Goal: Task Accomplishment & Management: Manage account settings

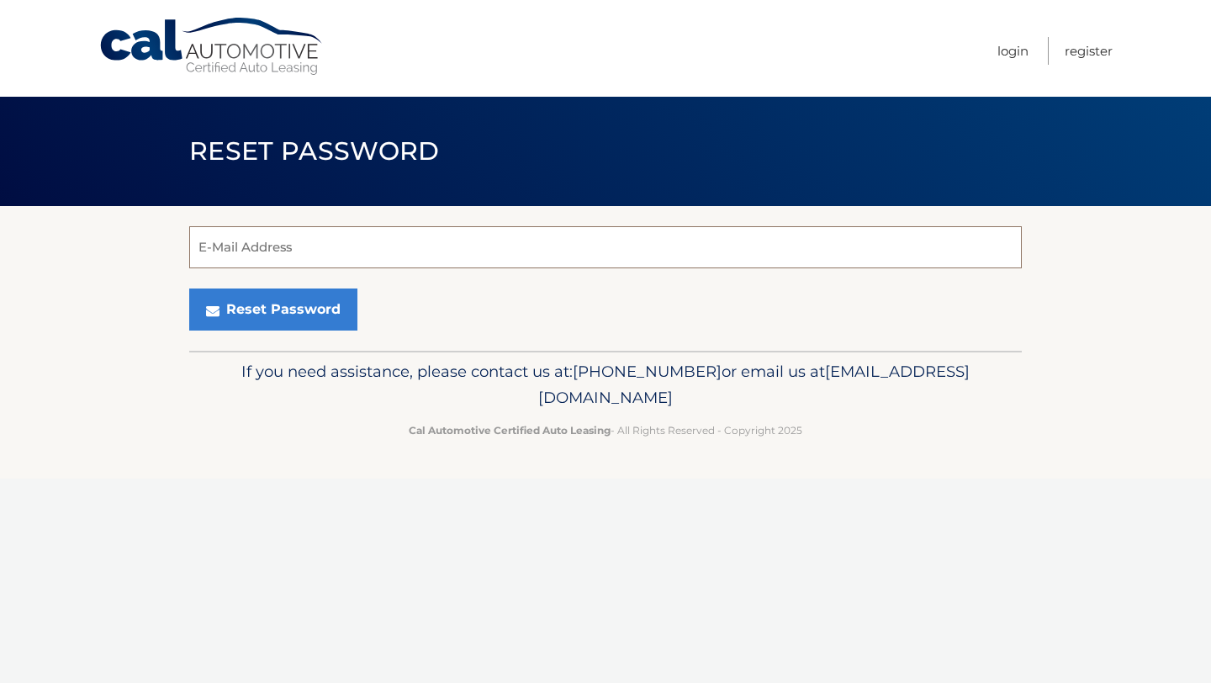
click at [860, 265] on input "E-Mail Address" at bounding box center [605, 247] width 832 height 42
click at [404, 244] on input "im_ranz@hotmail.com" at bounding box center [605, 247] width 832 height 42
click at [404, 245] on input "im_ranz@hotmail.com" at bounding box center [605, 247] width 832 height 42
type input "rabah.imran13@gmail.com"
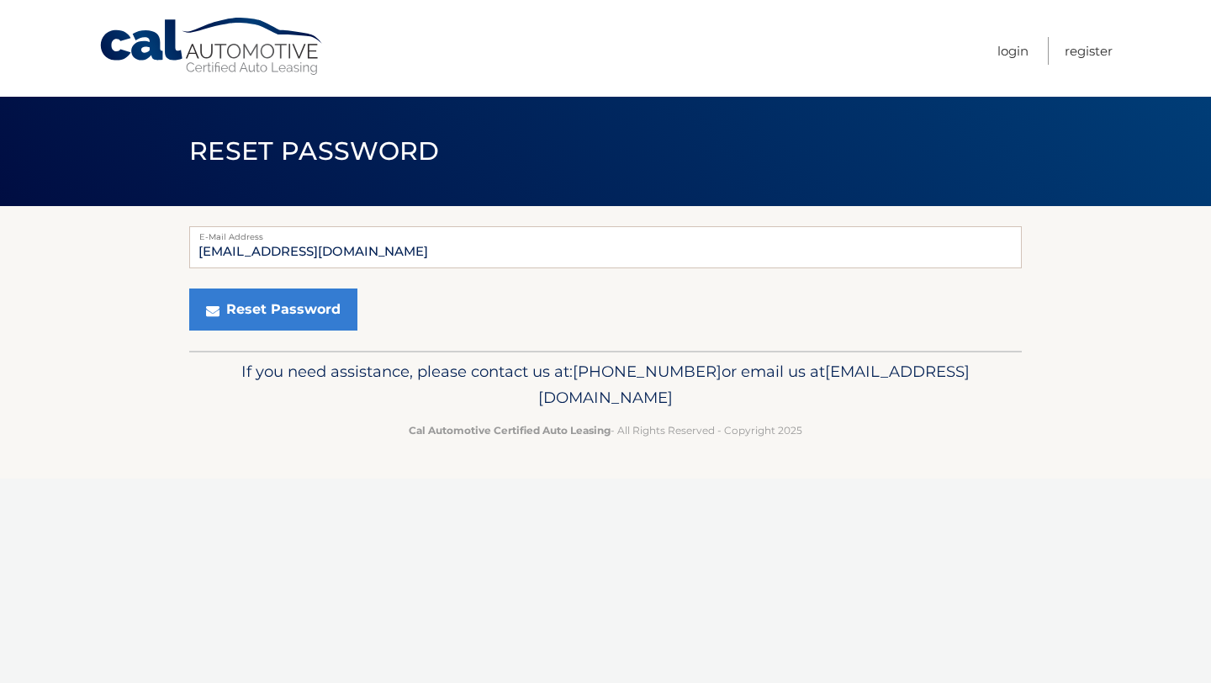
click at [298, 343] on div "rabah.imran13@gmail.com E-Mail Address Reset Password" at bounding box center [605, 278] width 832 height 145
click at [298, 307] on button "Reset Password" at bounding box center [273, 309] width 168 height 42
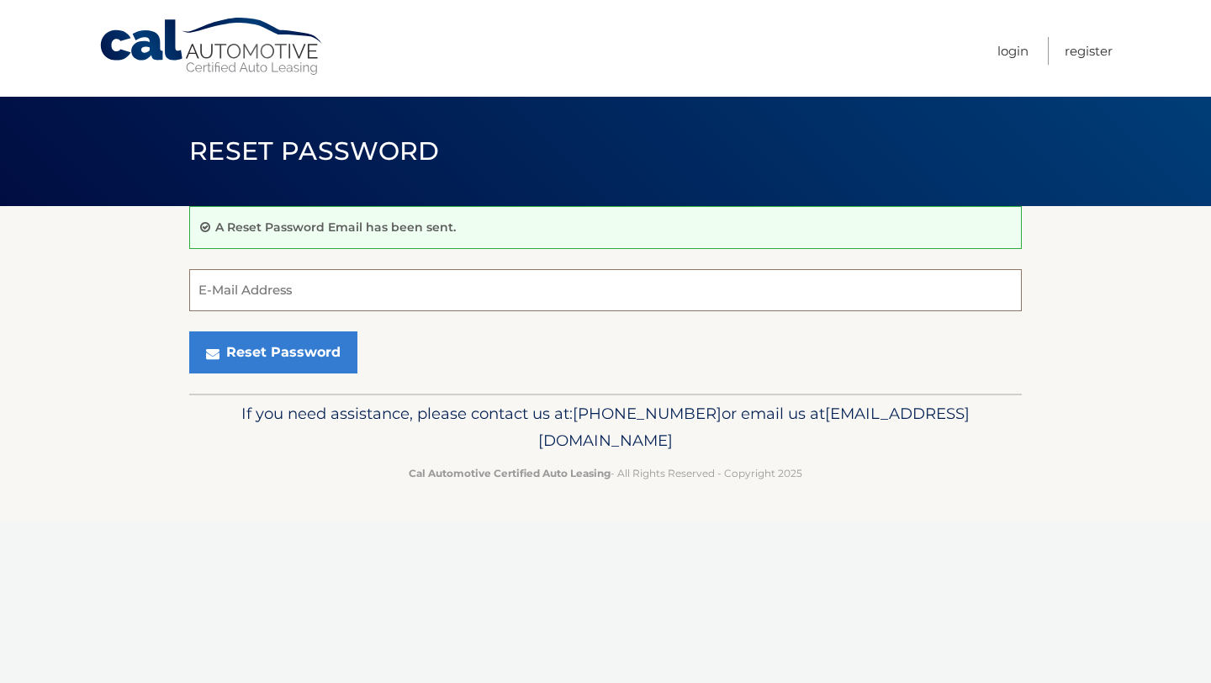
click at [453, 293] on input "E-Mail Address" at bounding box center [605, 290] width 832 height 42
click at [1012, 44] on link "Login" at bounding box center [1012, 51] width 31 height 28
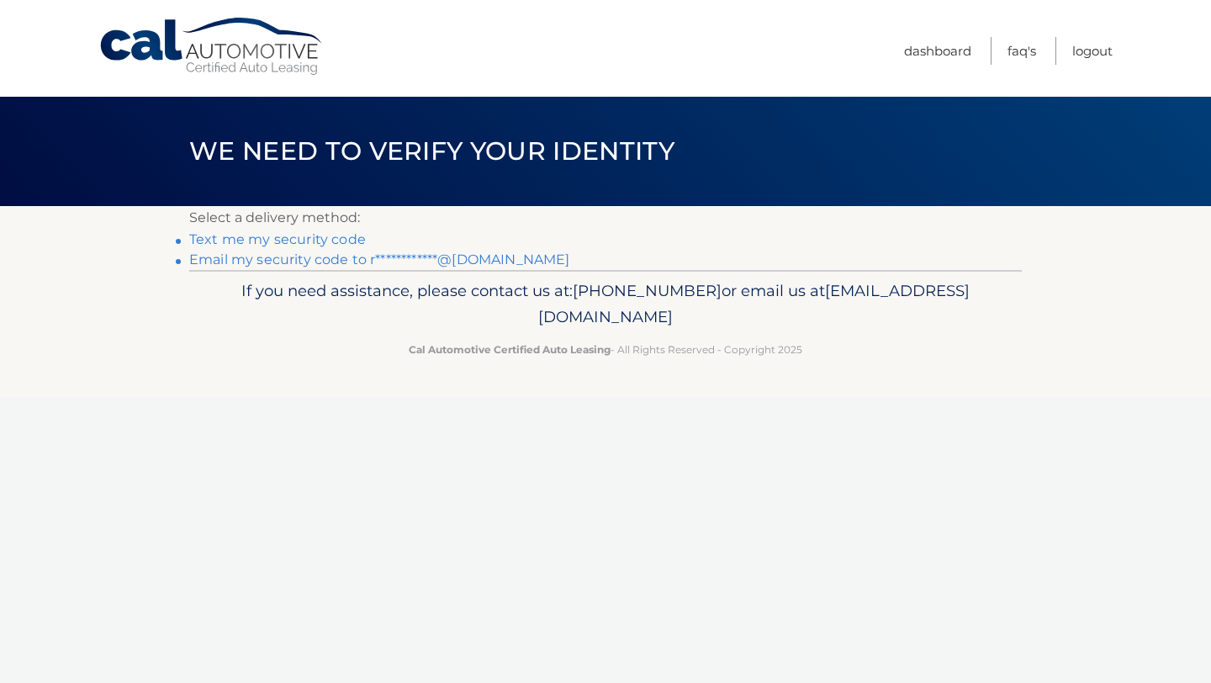
click at [326, 235] on link "Text me my security code" at bounding box center [277, 239] width 177 height 16
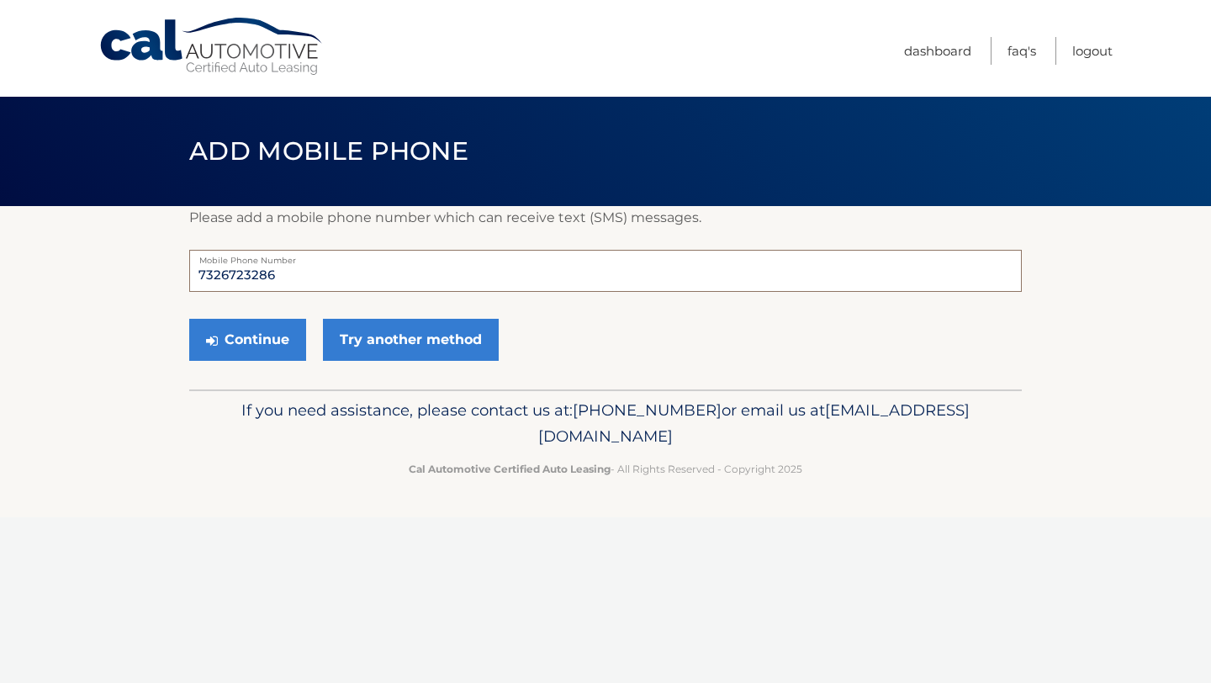
click at [319, 279] on input "7326723286" at bounding box center [605, 271] width 832 height 42
type input "6094557998"
click at [262, 337] on button "Continue" at bounding box center [247, 340] width 117 height 42
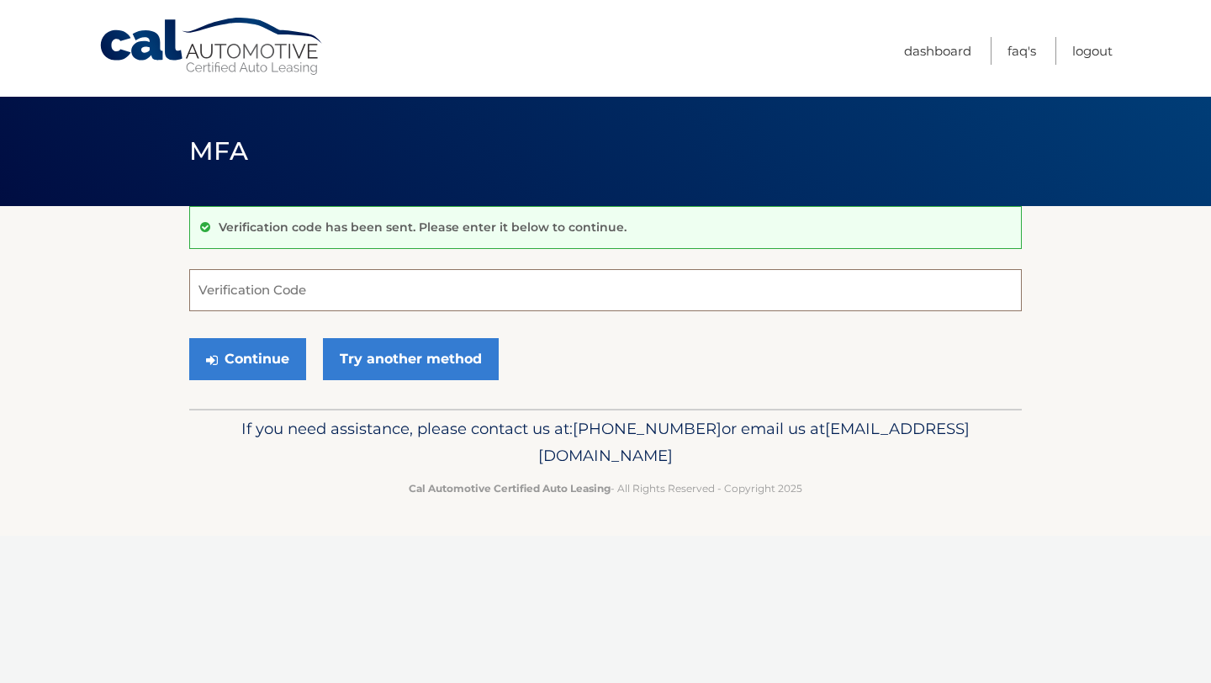
click at [283, 302] on input "Verification Code" at bounding box center [605, 290] width 832 height 42
type input "802699"
click at [240, 344] on button "Continue" at bounding box center [247, 359] width 117 height 42
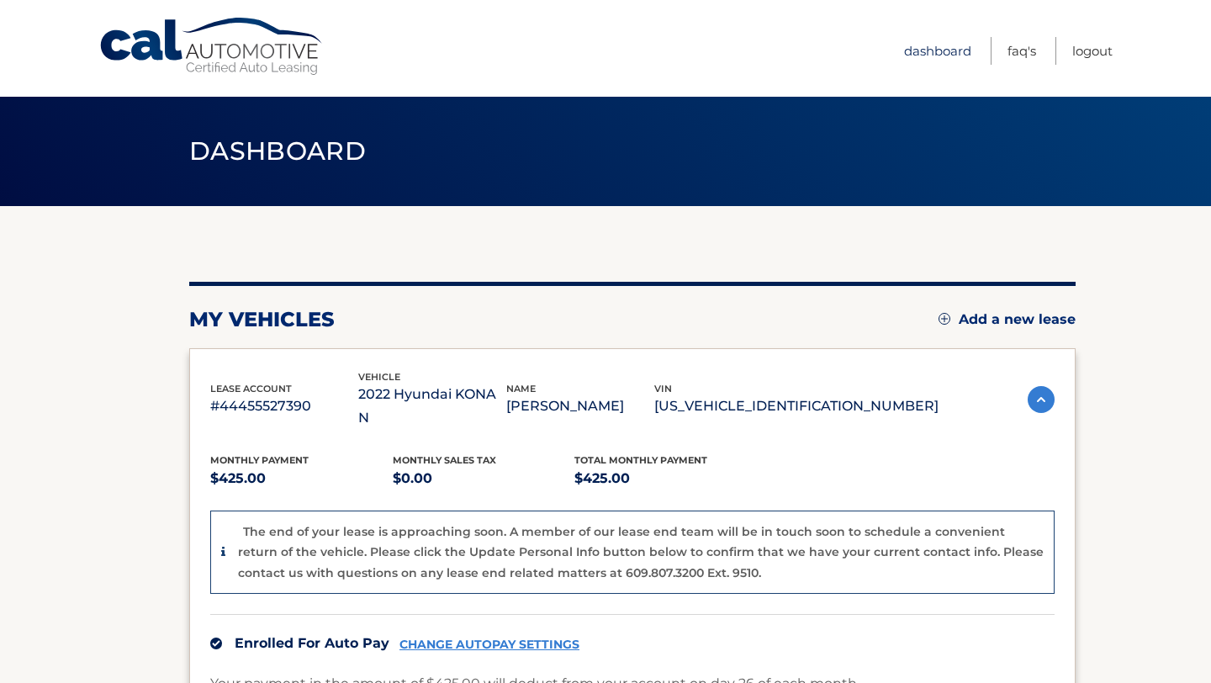
click at [930, 55] on link "Dashboard" at bounding box center [937, 51] width 67 height 28
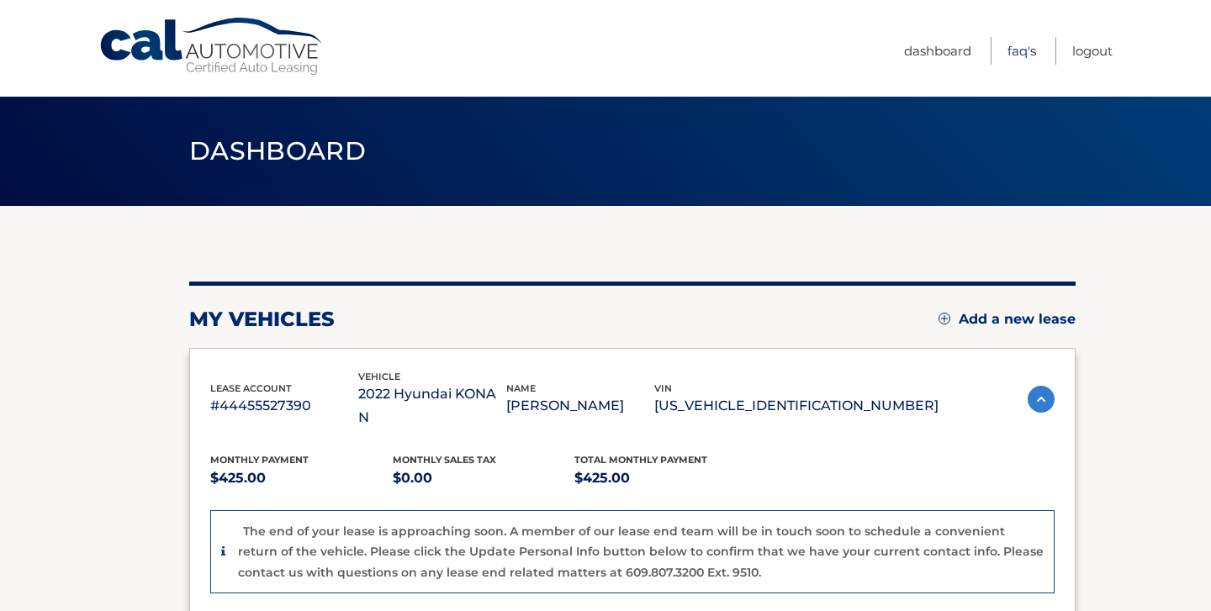
click at [1024, 43] on link "FAQ's" at bounding box center [1021, 51] width 29 height 28
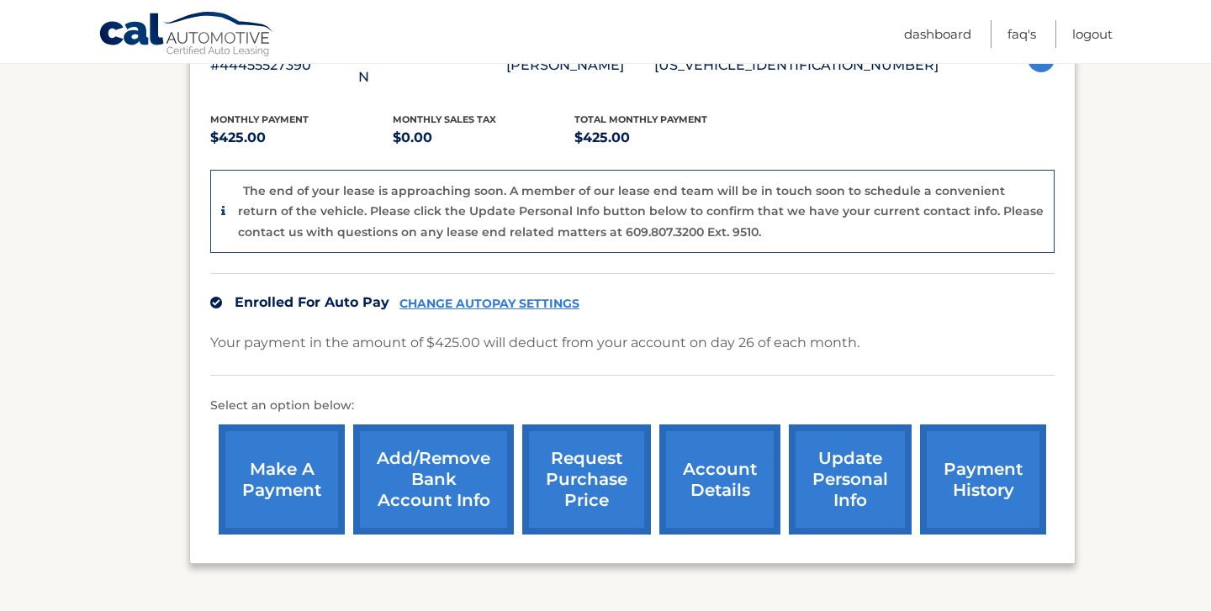
scroll to position [342, 0]
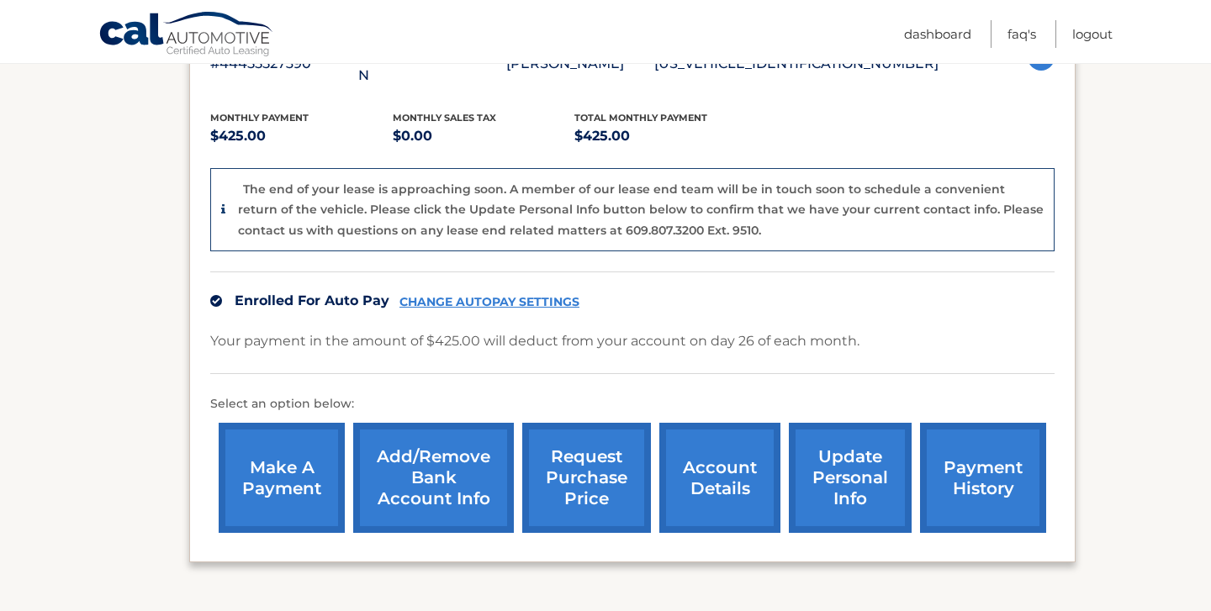
click at [584, 456] on link "request purchase price" at bounding box center [586, 478] width 129 height 110
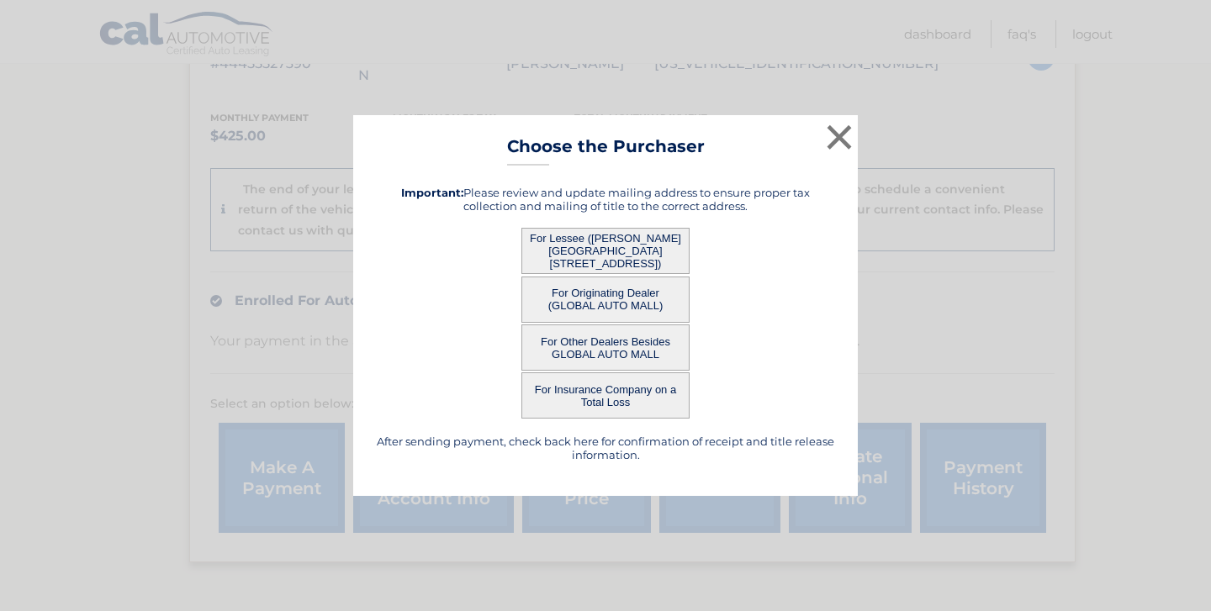
click at [625, 257] on button "For Lessee ([PERSON_NAME][GEOGRAPHIC_DATA][STREET_ADDRESS])" at bounding box center [605, 251] width 168 height 46
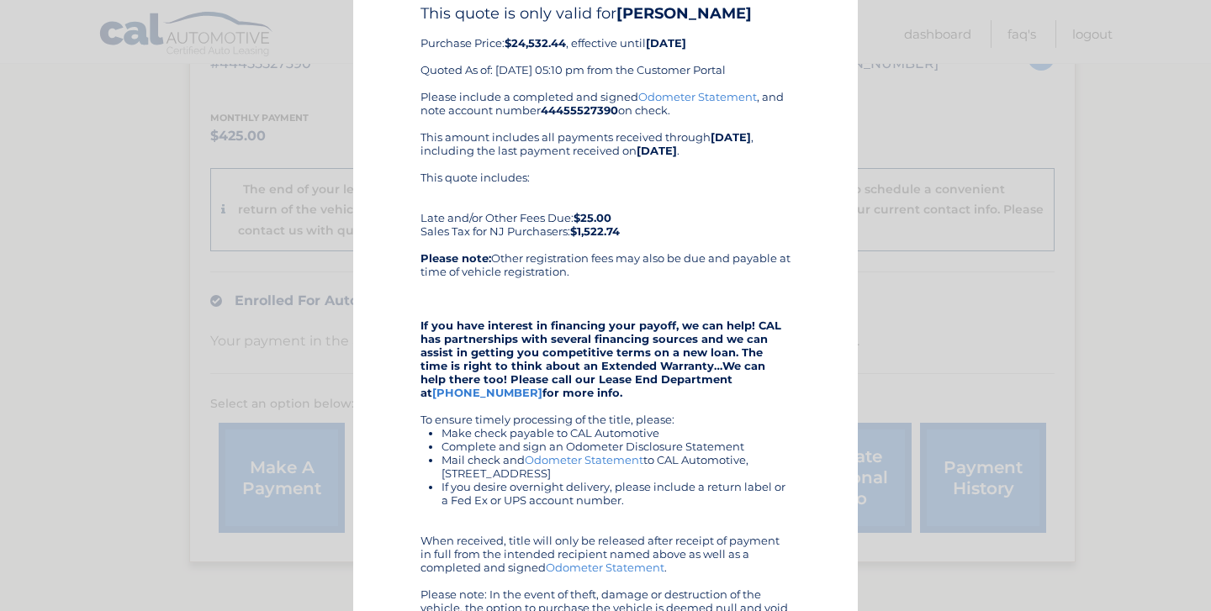
scroll to position [0, 0]
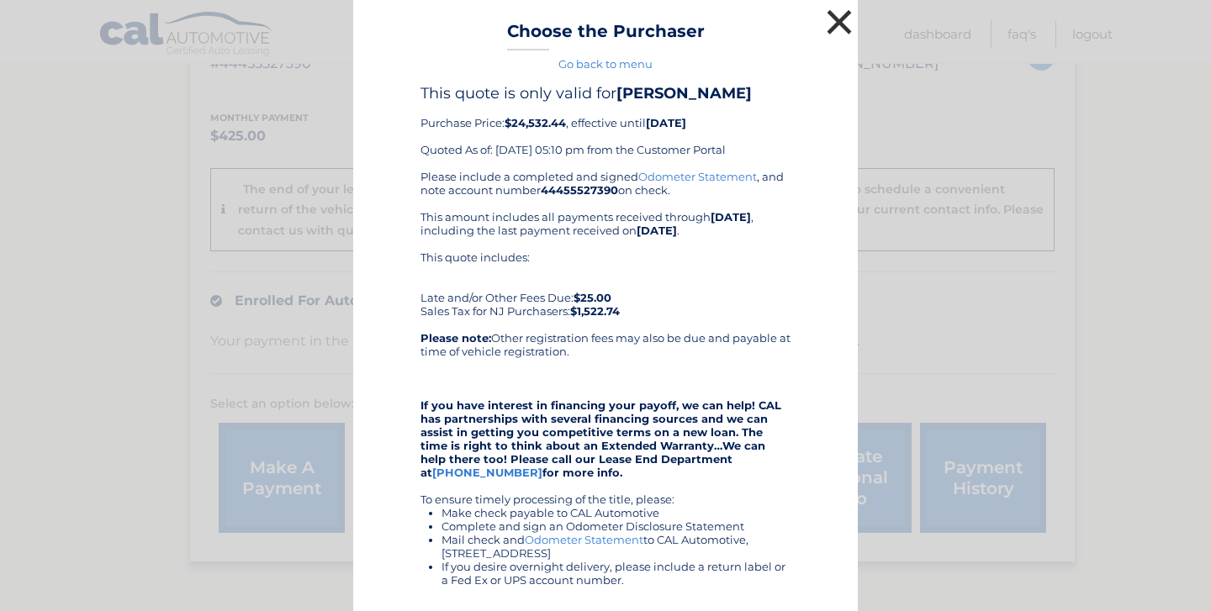
click at [834, 29] on button "×" at bounding box center [839, 22] width 34 height 34
